Goal: Information Seeking & Learning: Check status

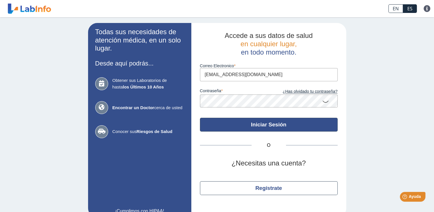
click at [269, 124] on button "Iniciar Sesión" at bounding box center [269, 125] width 138 height 14
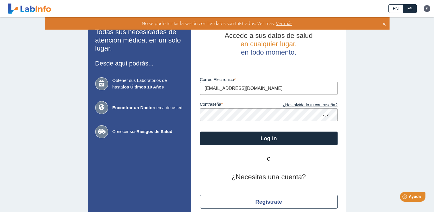
click at [236, 89] on form "Luego de varios intentos fallidos, su cuenta será bloqueada por 20 minutos. Cor…" at bounding box center [269, 100] width 138 height 89
drag, startPoint x: 236, startPoint y: 89, endPoint x: 272, endPoint y: 89, distance: 36.1
click at [272, 89] on input "[EMAIL_ADDRESS][DOMAIN_NAME]" at bounding box center [269, 88] width 138 height 13
type input "[EMAIL_ADDRESS][DOMAIN_NAME]"
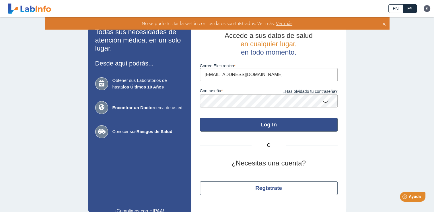
click at [263, 124] on button "Log In" at bounding box center [269, 125] width 138 height 14
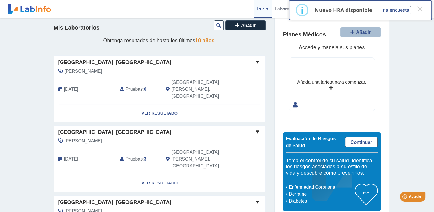
scroll to position [6, 0]
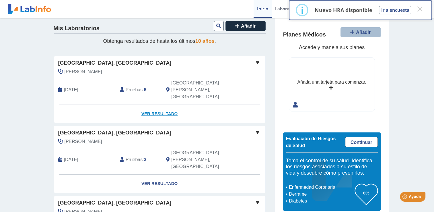
click at [163, 105] on link "Ver Resultado" at bounding box center [159, 114] width 211 height 18
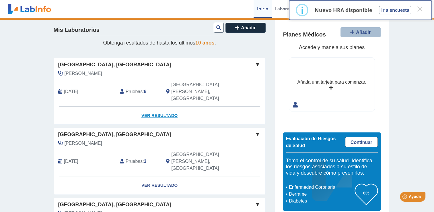
scroll to position [4, 0]
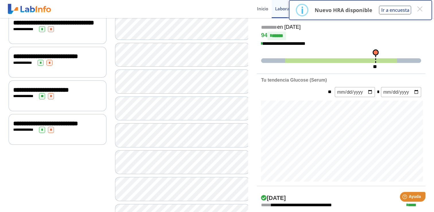
scroll to position [143, 0]
click at [33, 127] on span "**********" at bounding box center [45, 123] width 65 height 6
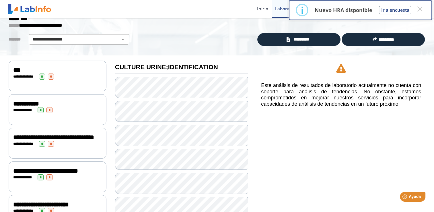
scroll to position [29, 0]
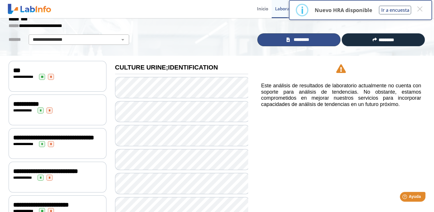
click at [288, 40] on link "*********" at bounding box center [298, 39] width 83 height 13
